Goal: Complete application form

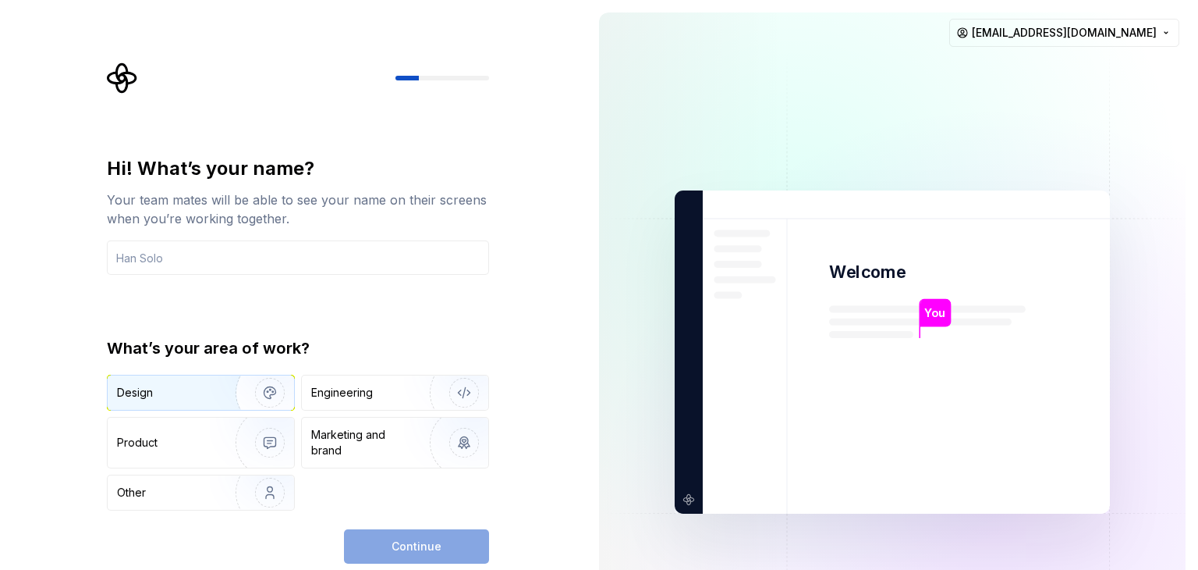
click at [265, 400] on img "button" at bounding box center [260, 392] width 100 height 105
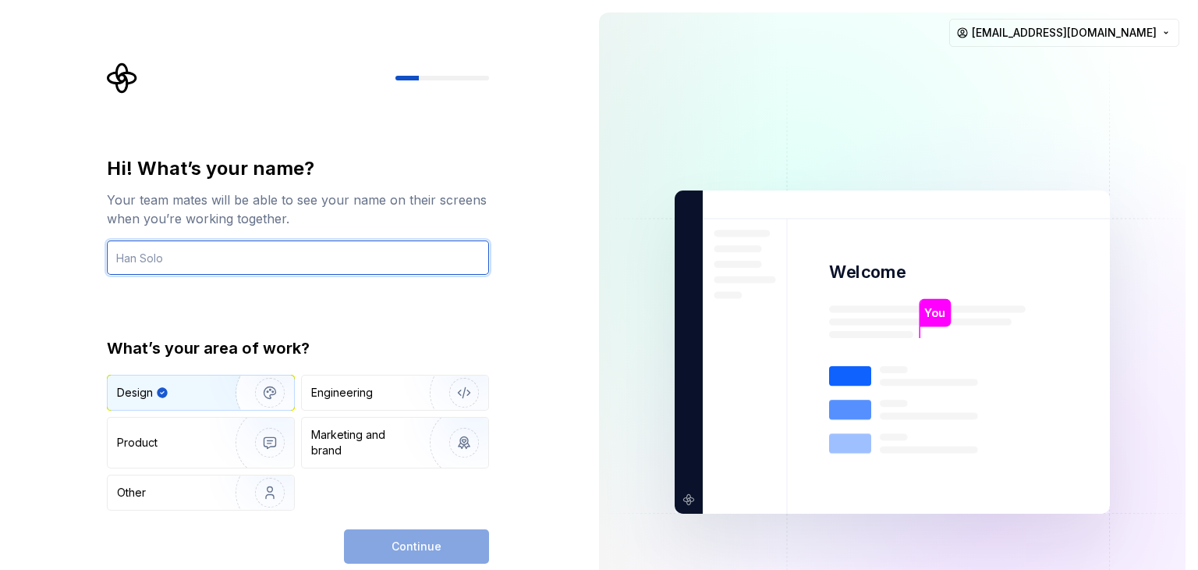
click at [356, 250] on input "text" at bounding box center [298, 257] width 382 height 34
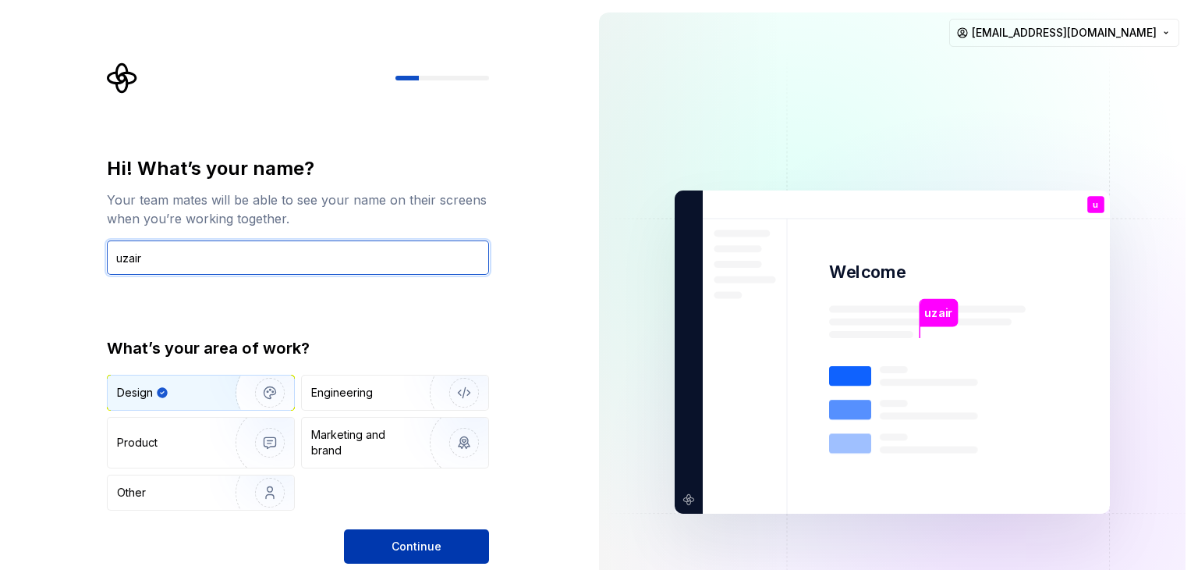
type input "uzair"
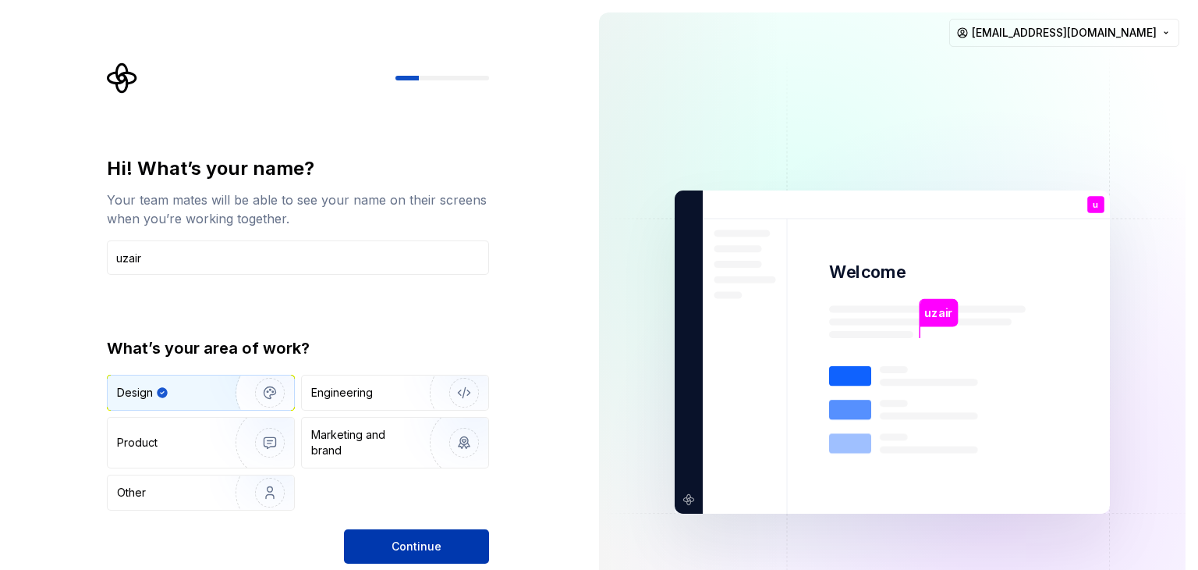
click at [415, 548] on span "Continue" at bounding box center [417, 546] width 50 height 16
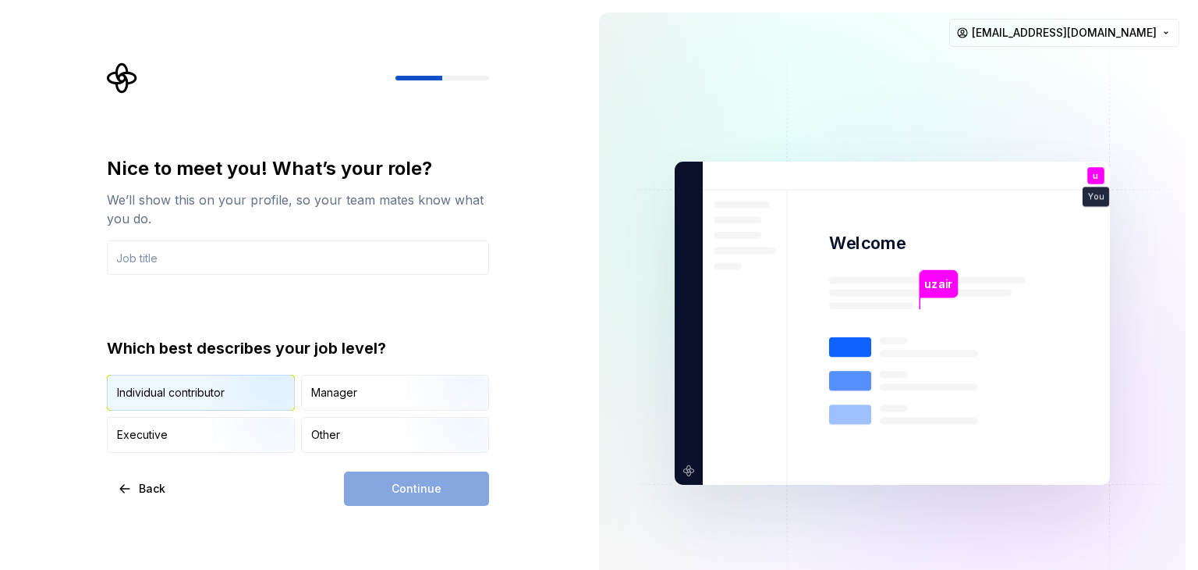
click at [232, 398] on img "button" at bounding box center [257, 412] width 100 height 105
click at [365, 483] on div "Continue" at bounding box center [416, 488] width 145 height 34
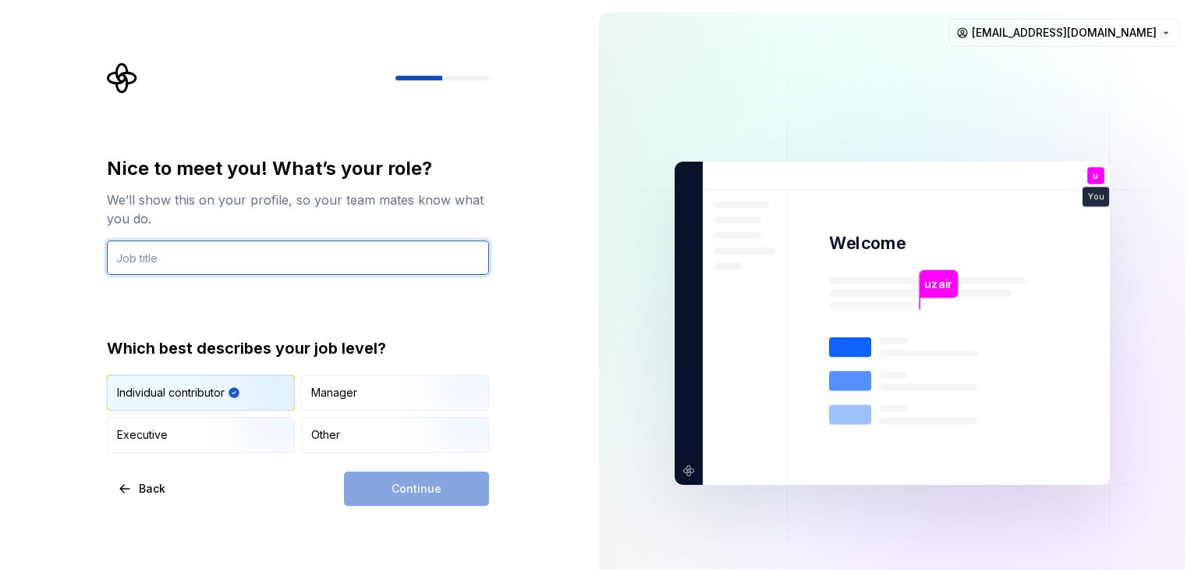
click at [261, 264] on input "text" at bounding box center [298, 257] width 382 height 34
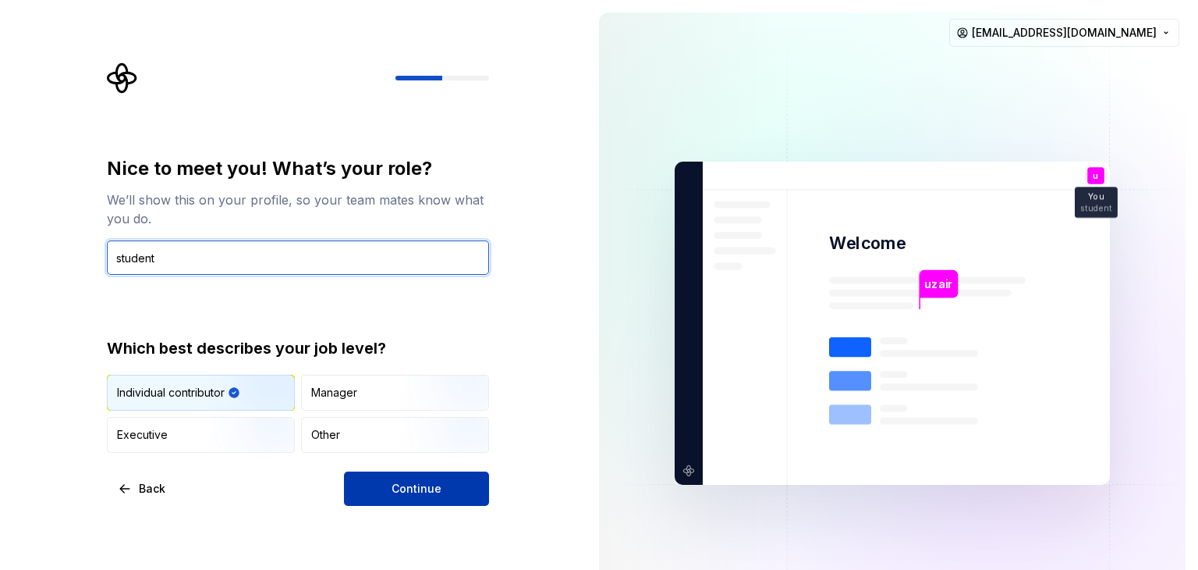
type input "student"
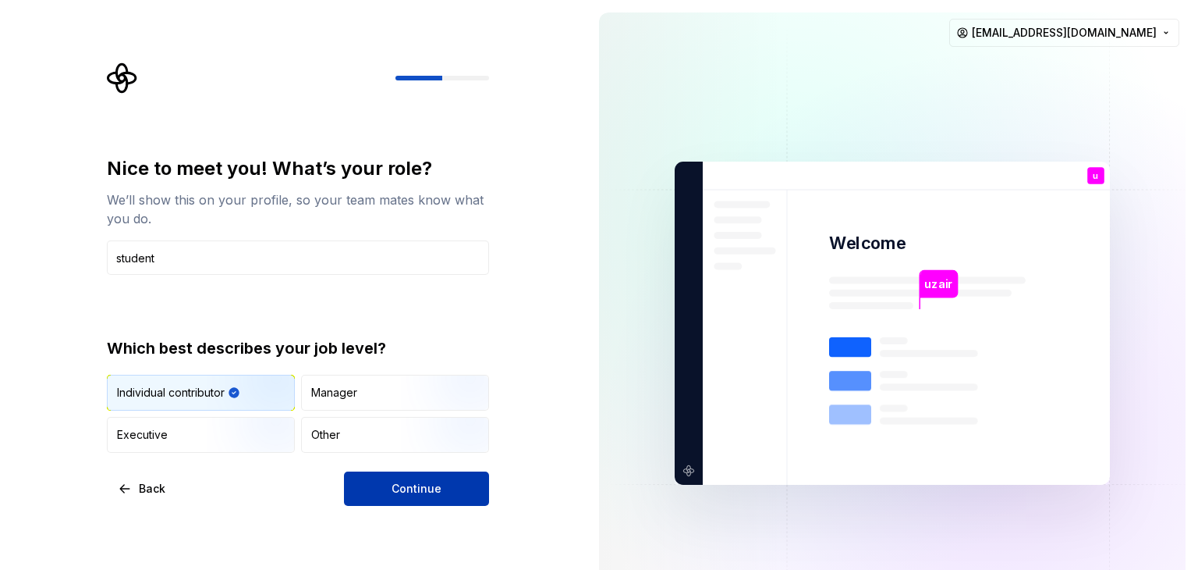
click at [449, 477] on button "Continue" at bounding box center [416, 488] width 145 height 34
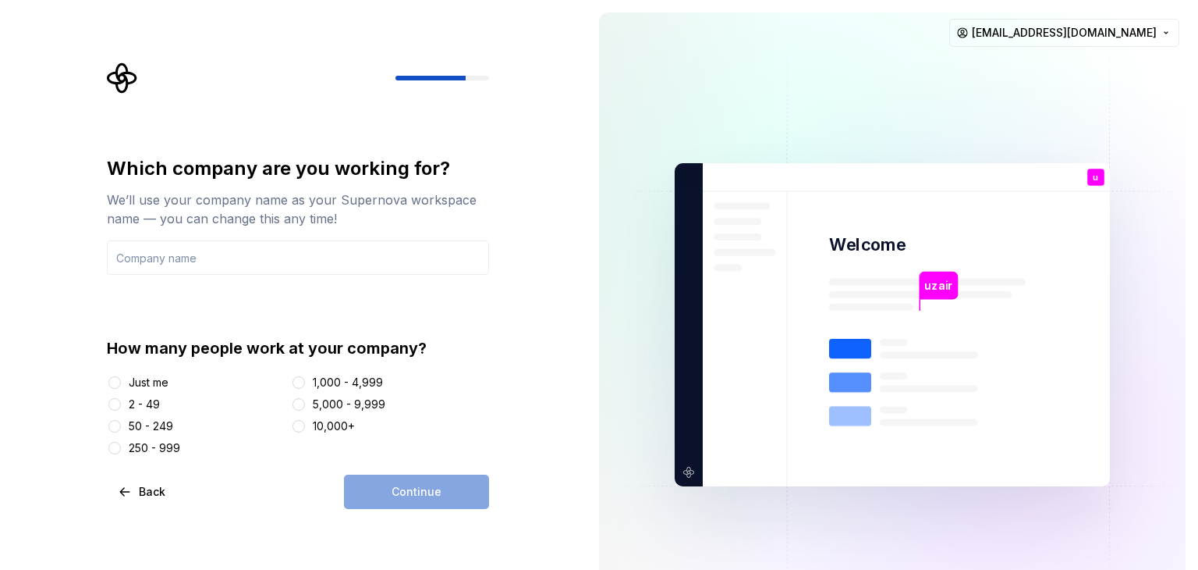
click at [164, 385] on div "Just me" at bounding box center [149, 382] width 40 height 16
click at [121, 385] on button "Just me" at bounding box center [114, 382] width 12 height 12
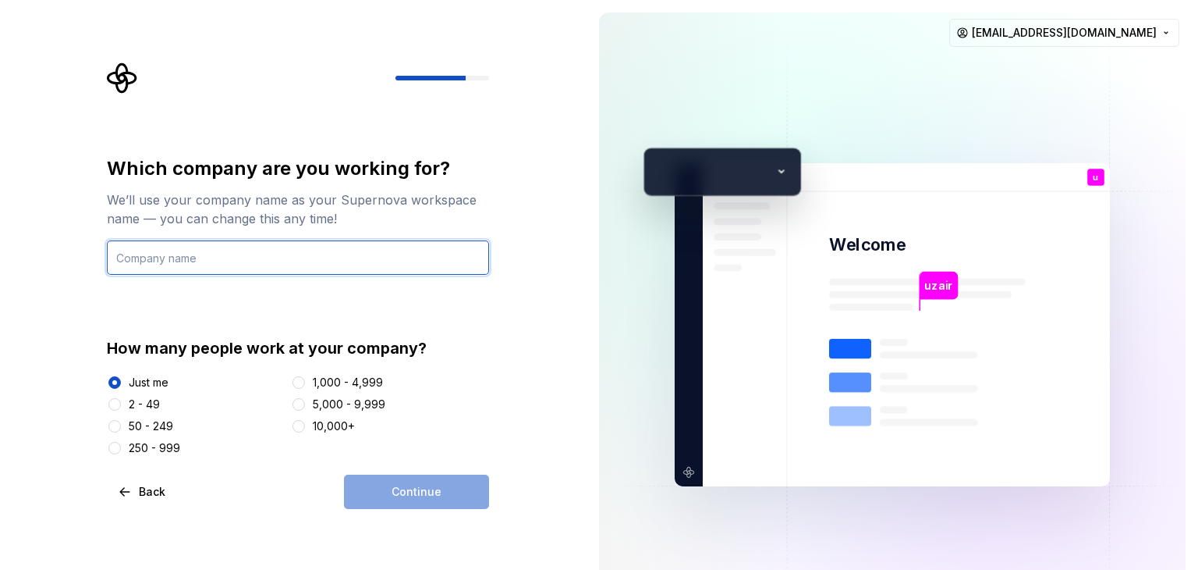
click at [225, 254] on input "text" at bounding box center [298, 257] width 382 height 34
type input "aa"
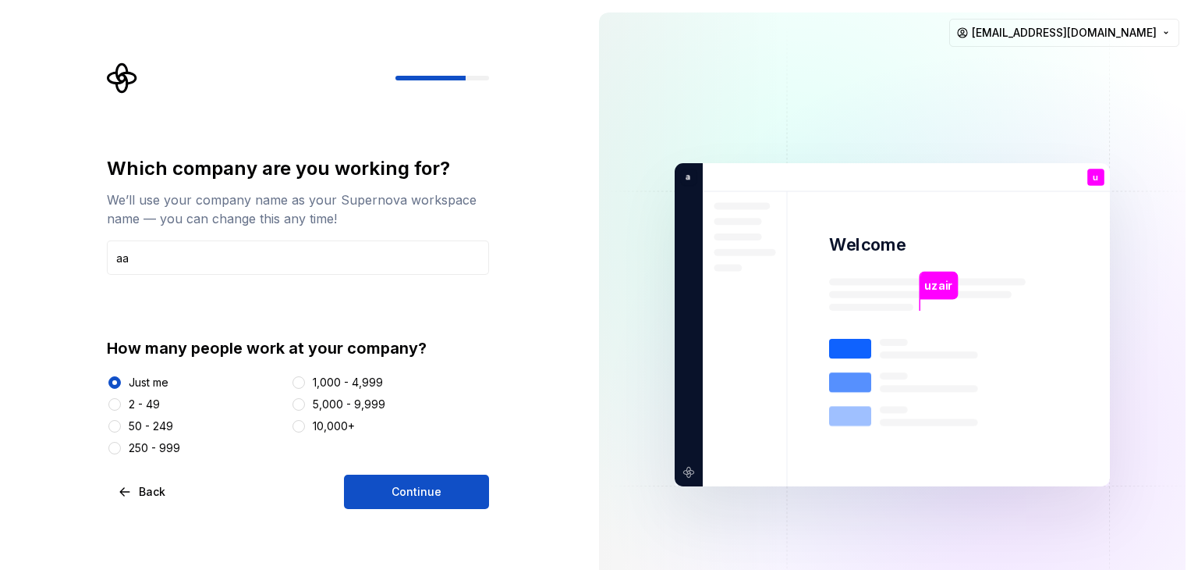
click at [408, 472] on div "Which company are you working for? We’ll use your company name as your Supernov…" at bounding box center [298, 332] width 382 height 353
click at [403, 485] on span "Continue" at bounding box center [417, 492] width 50 height 16
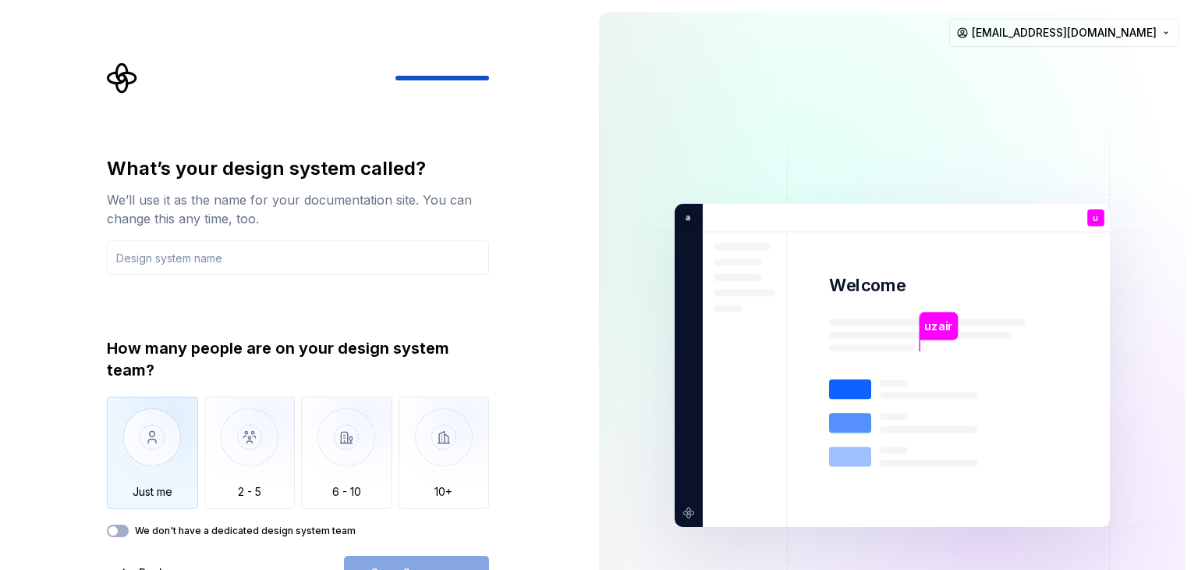
click at [160, 430] on img "button" at bounding box center [152, 448] width 91 height 105
click at [250, 250] on input "text" at bounding box center [298, 257] width 382 height 34
click at [431, 563] on button "Open Supernova" at bounding box center [416, 572] width 145 height 34
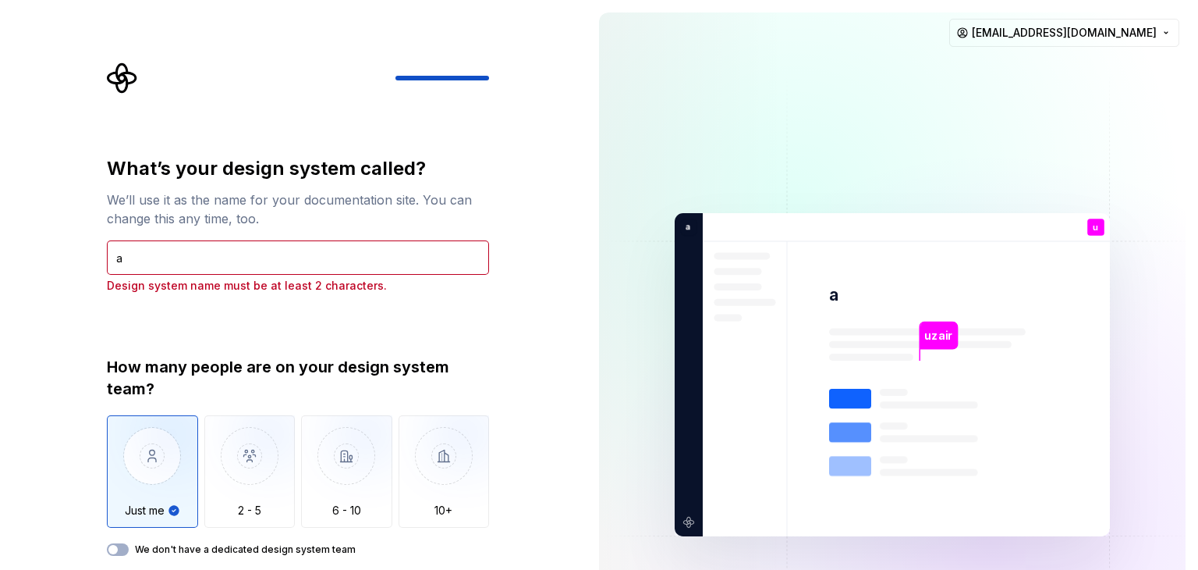
click at [331, 550] on label "We don't have a dedicated design system team" at bounding box center [245, 549] width 221 height 12
click at [129, 550] on button "We don't have a dedicated design system team" at bounding box center [118, 549] width 22 height 12
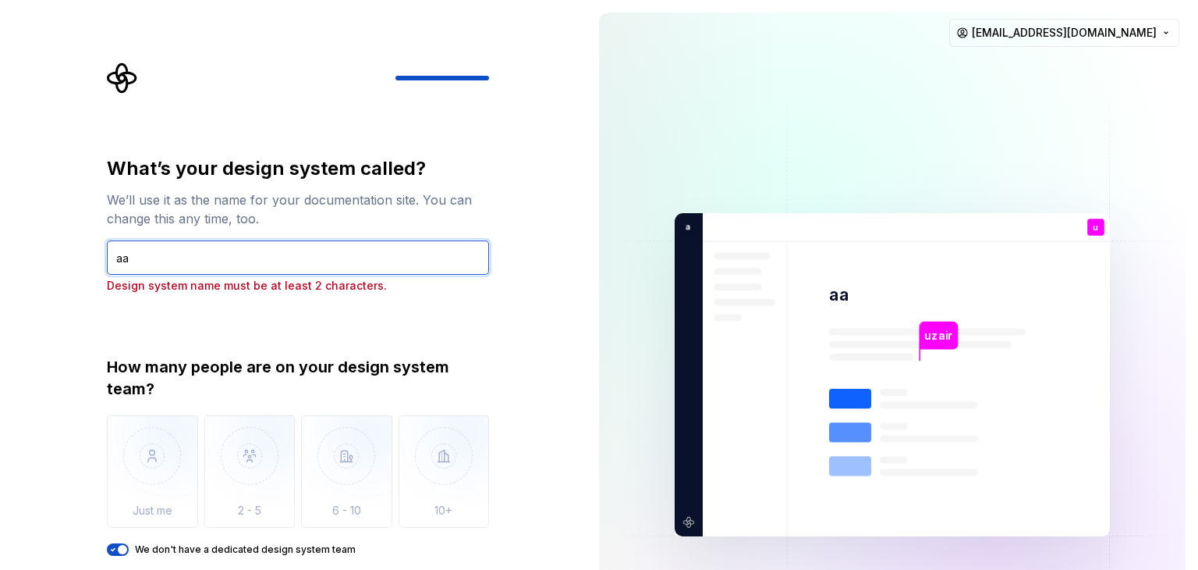
click at [309, 243] on input "aa" at bounding box center [298, 257] width 382 height 34
type input "aaa"
